Goal: Task Accomplishment & Management: Manage account settings

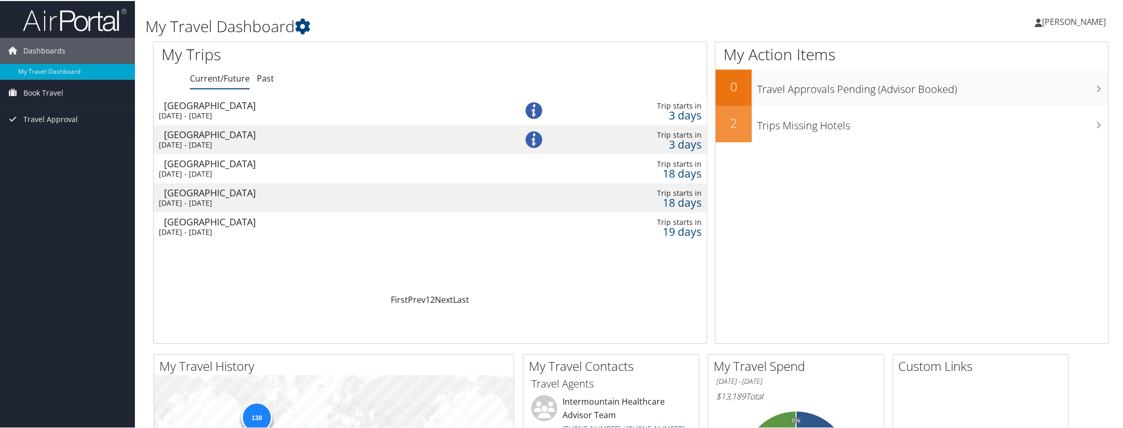
click at [259, 200] on div "[DATE] - [DATE]" at bounding box center [321, 201] width 324 height 9
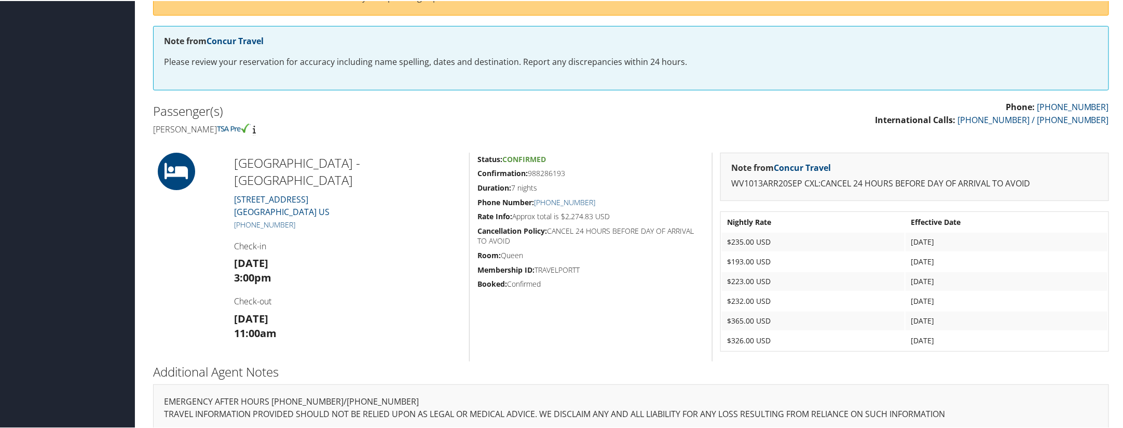
scroll to position [171, 0]
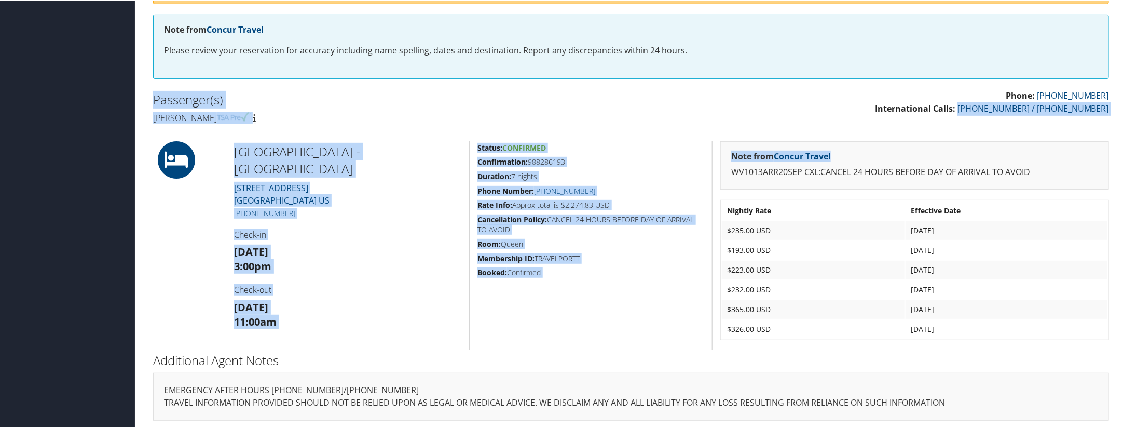
drag, startPoint x: 1121, startPoint y: 145, endPoint x: 1117, endPoint y: 124, distance: 21.6
click at [1117, 124] on div "Airtinerary® Angela Mares Angela Mares My Settings Travel Agency Contacts View …" at bounding box center [631, 129] width 992 height 601
drag, startPoint x: 1117, startPoint y: 124, endPoint x: 1098, endPoint y: 139, distance: 24.8
click at [1098, 140] on div "Note from Concur Travel WV1013ARR20SEP CXL:CANCEL 24 HOURS BEFORE DAY OF ARRIVA…" at bounding box center [914, 164] width 389 height 49
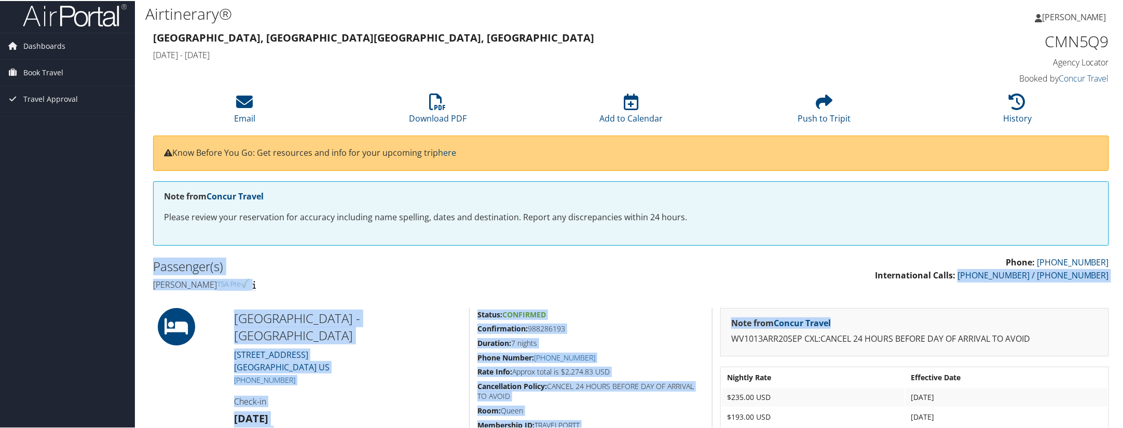
scroll to position [4, 0]
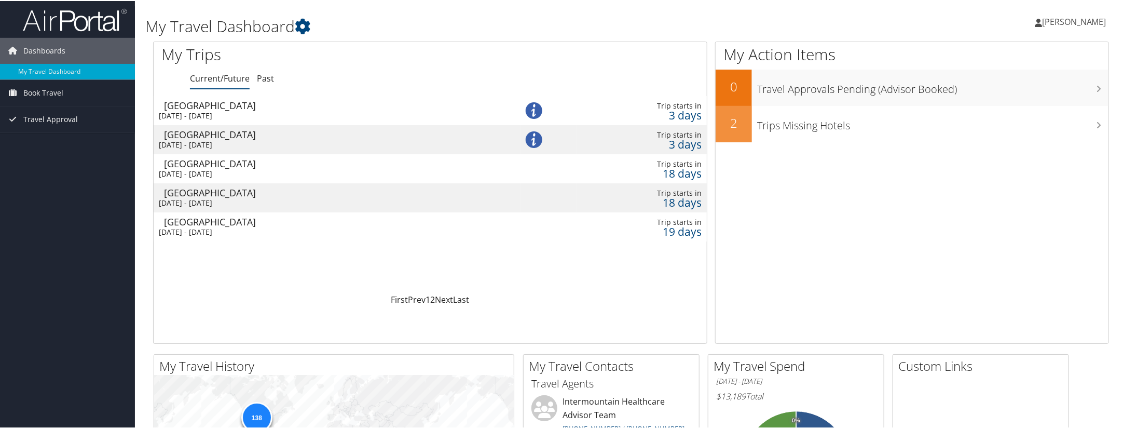
click at [228, 165] on div "[GEOGRAPHIC_DATA]" at bounding box center [326, 162] width 324 height 9
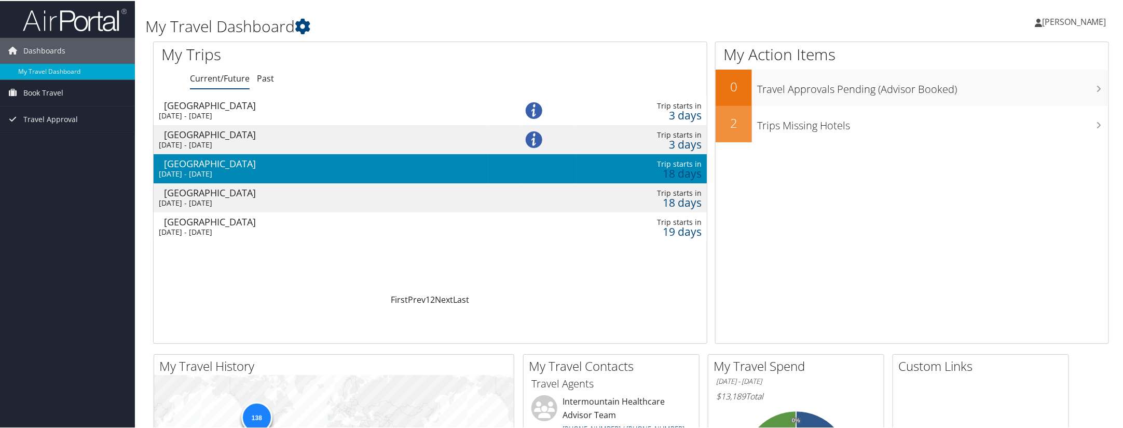
click at [228, 165] on div "[GEOGRAPHIC_DATA]" at bounding box center [326, 162] width 324 height 9
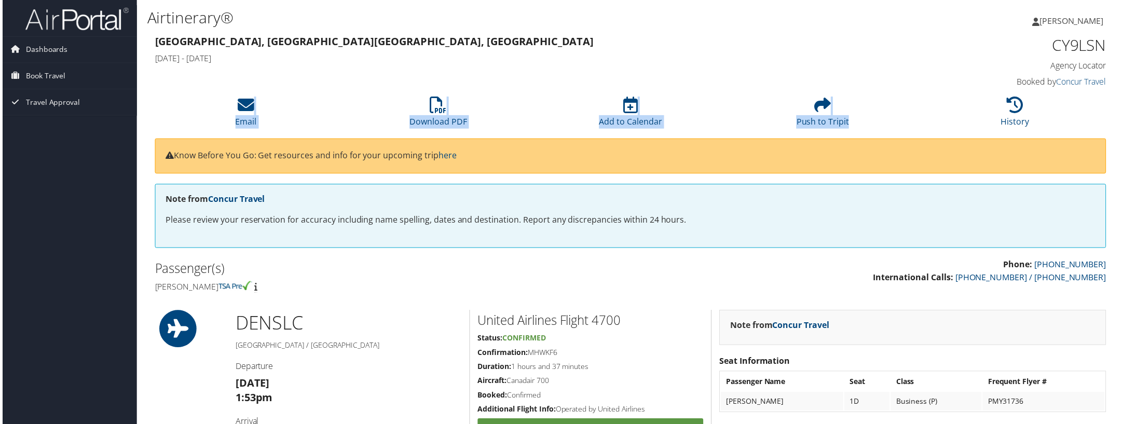
scroll to position [0, 5]
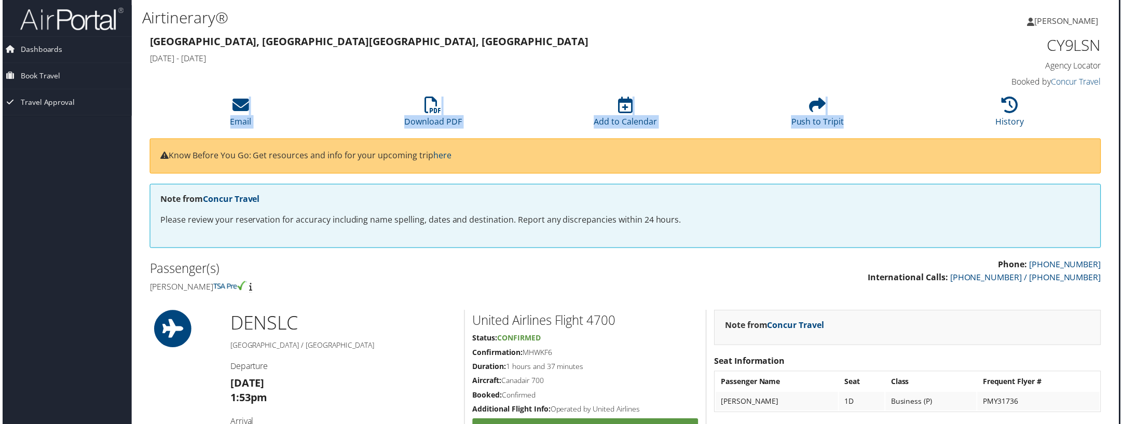
drag, startPoint x: 1123, startPoint y: 80, endPoint x: 1122, endPoint y: 97, distance: 17.2
click at [1122, 97] on html "Menu Dashboards ► My Travel Dashboard Book Travel ► Approval Request (Beta) Boo…" at bounding box center [558, 214] width 1127 height 428
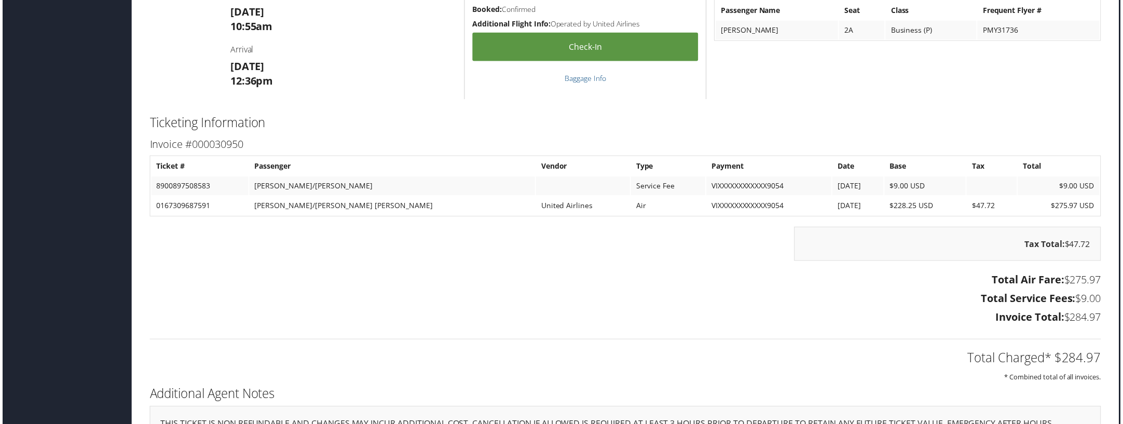
scroll to position [792, 5]
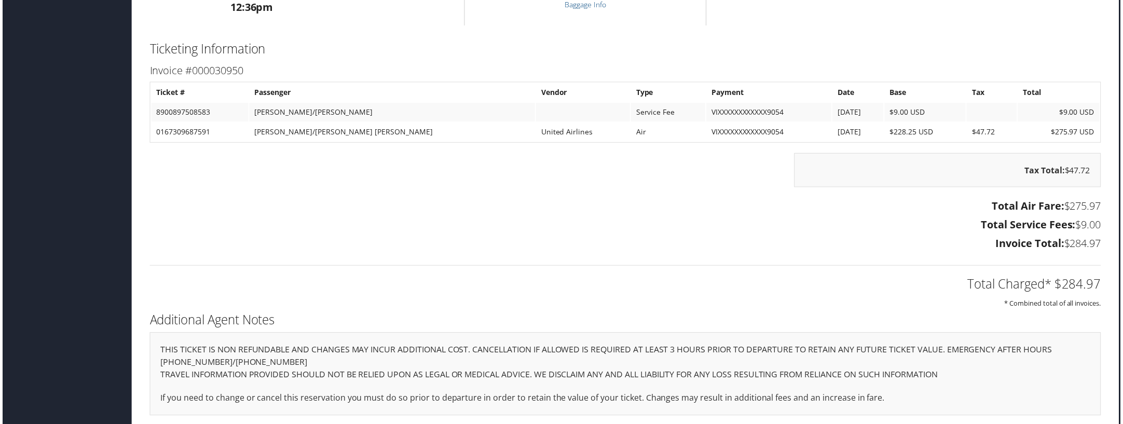
drag, startPoint x: 1119, startPoint y: 261, endPoint x: 1122, endPoint y: 274, distance: 13.8
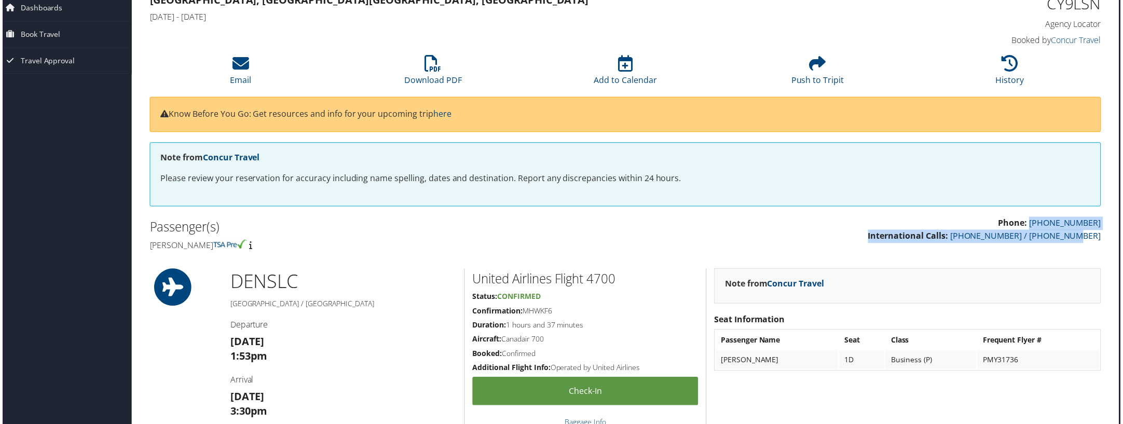
scroll to position [0, 5]
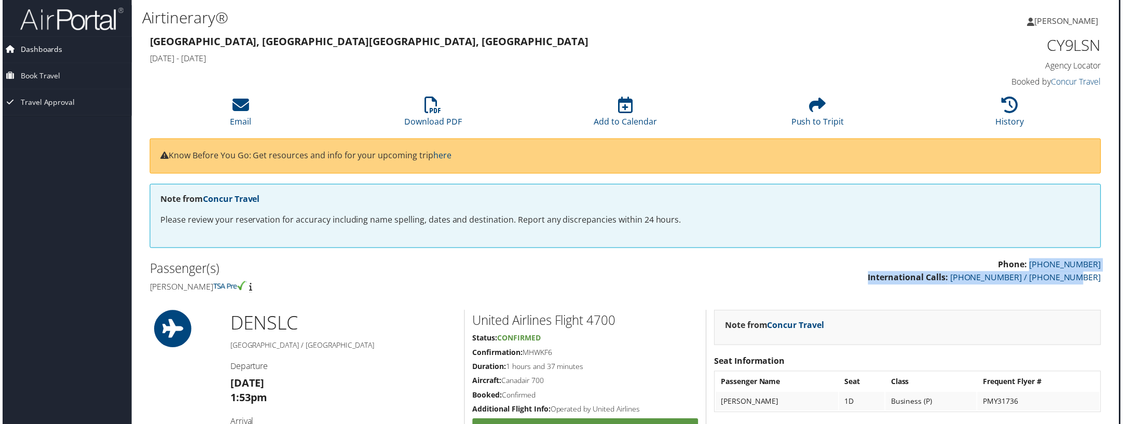
click at [54, 52] on span "Dashboards" at bounding box center [39, 50] width 42 height 26
click at [53, 70] on link "My Travel Dashboard" at bounding box center [62, 71] width 135 height 16
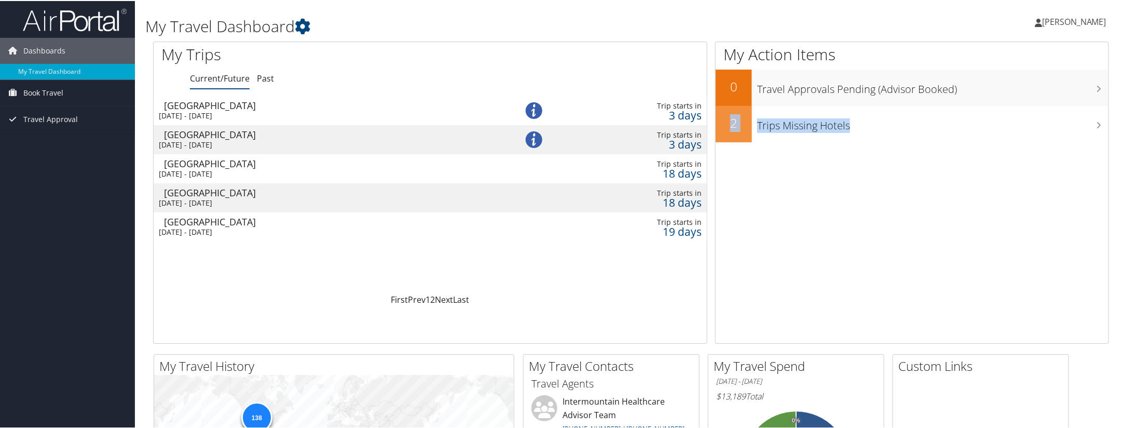
drag, startPoint x: 1121, startPoint y: 88, endPoint x: 1121, endPoint y: 145, distance: 57.1
click at [1121, 145] on div "My Travel Dashboard [PERSON_NAME] [PERSON_NAME] My Settings Travel Agency Conta…" at bounding box center [631, 284] width 992 height 568
drag, startPoint x: 1121, startPoint y: 145, endPoint x: 1110, endPoint y: 30, distance: 115.7
click at [1110, 30] on div "Angela Mares Angela Mares My Settings Travel Agency Contacts View Travel Profil…" at bounding box center [940, 25] width 376 height 40
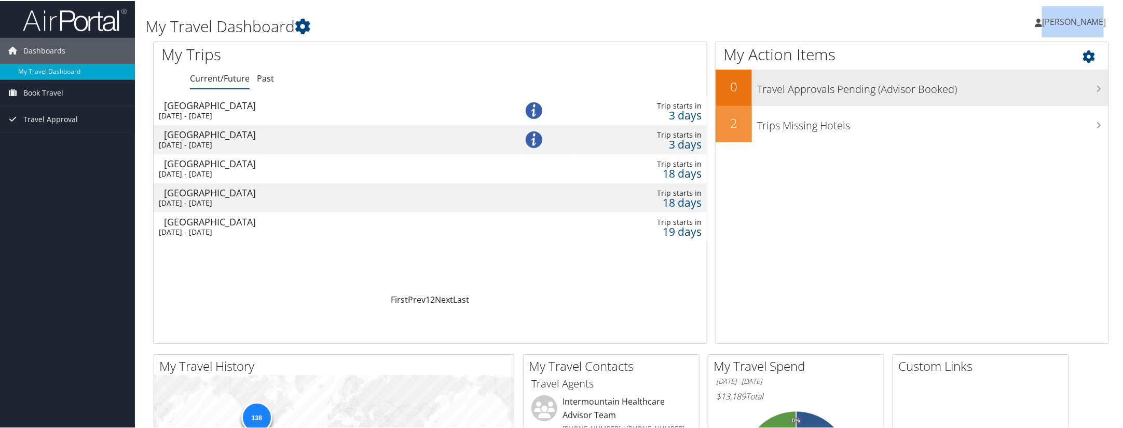
drag, startPoint x: 1110, startPoint y: 30, endPoint x: 1049, endPoint y: 92, distance: 87.7
click at [1049, 92] on h3 "Travel Approvals Pending (Advisor Booked)" at bounding box center [932, 86] width 351 height 20
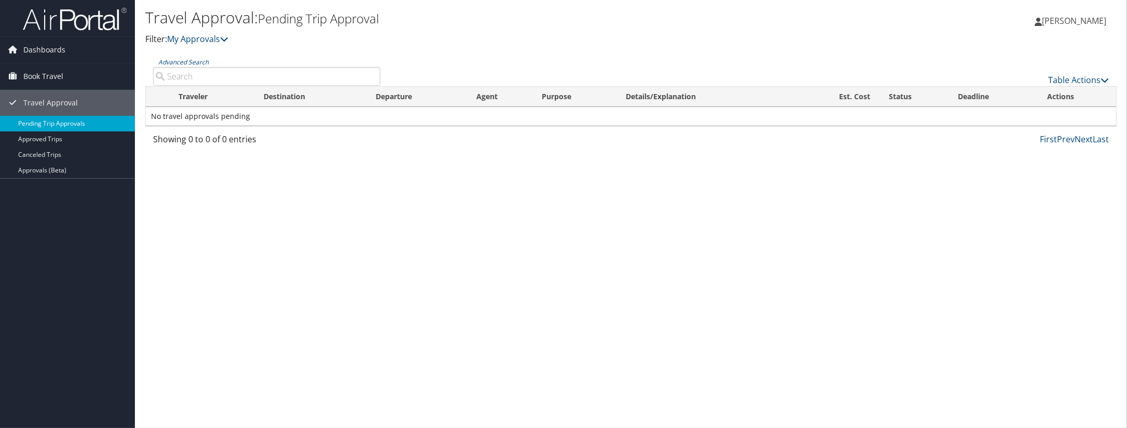
click at [58, 121] on link "Pending Trip Approvals" at bounding box center [67, 124] width 135 height 16
click at [33, 52] on span "Dashboards" at bounding box center [44, 50] width 42 height 26
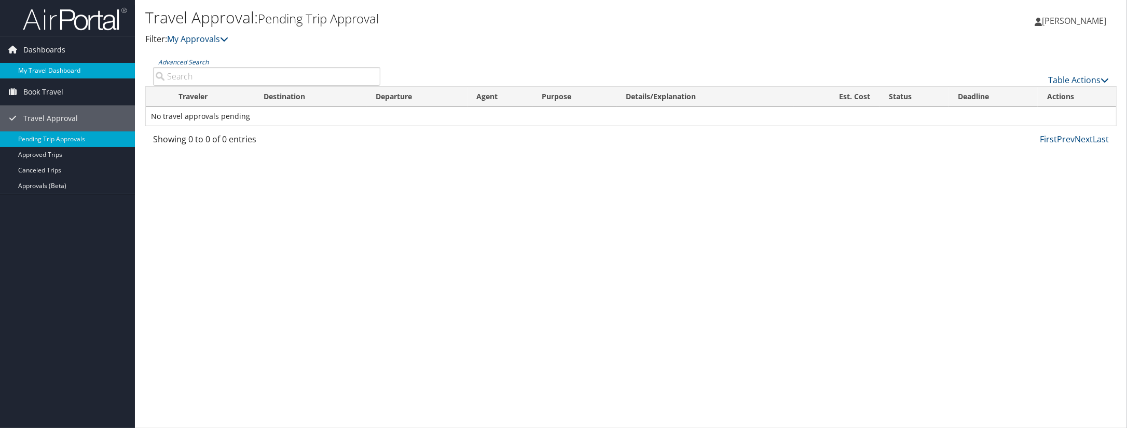
click at [42, 65] on link "My Travel Dashboard" at bounding box center [67, 71] width 135 height 16
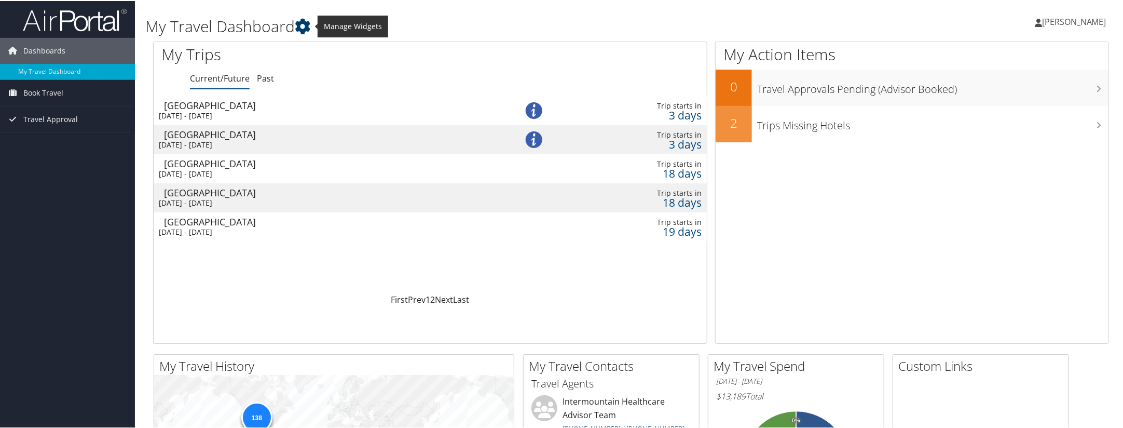
click at [301, 28] on icon at bounding box center [303, 26] width 16 height 16
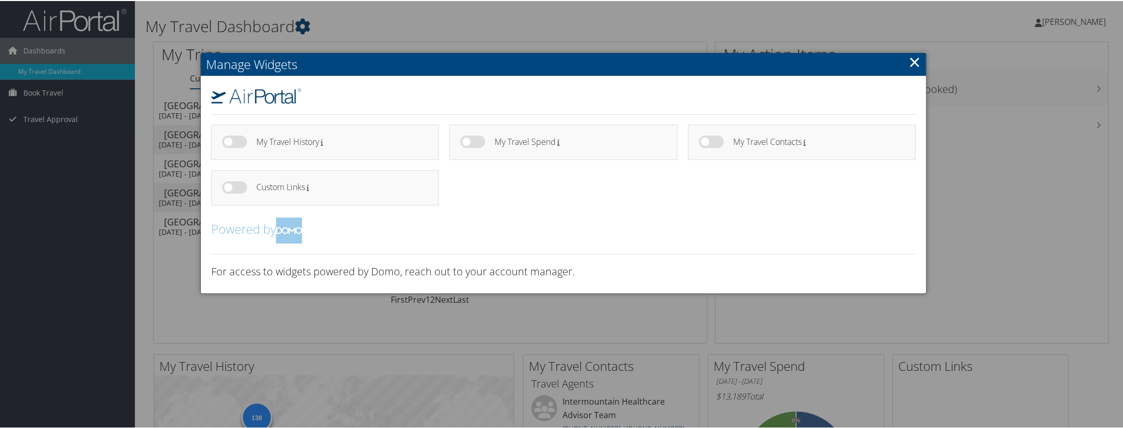
click at [301, 28] on div at bounding box center [563, 214] width 1127 height 428
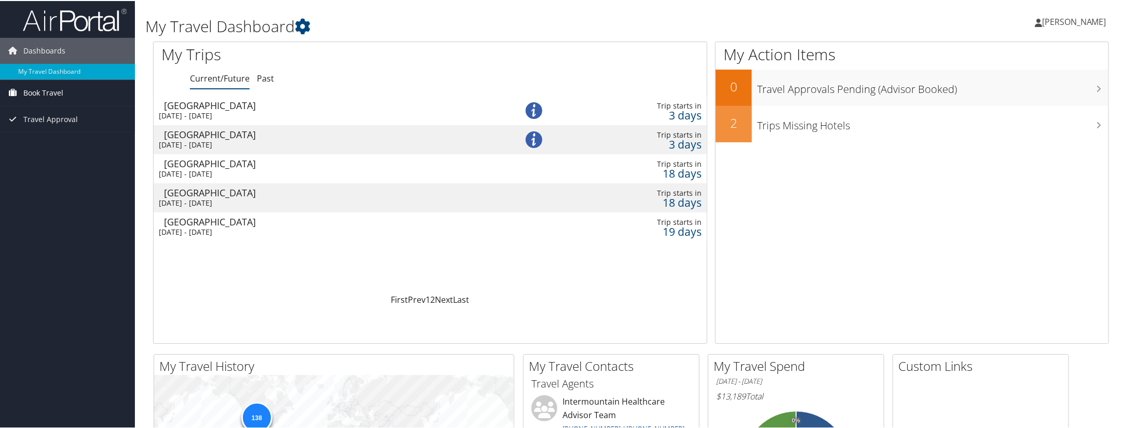
click at [45, 93] on span "Book Travel" at bounding box center [43, 92] width 40 height 26
click at [59, 134] on link "Book/Manage Online Trips" at bounding box center [67, 128] width 135 height 16
